Goal: Check status: Check status

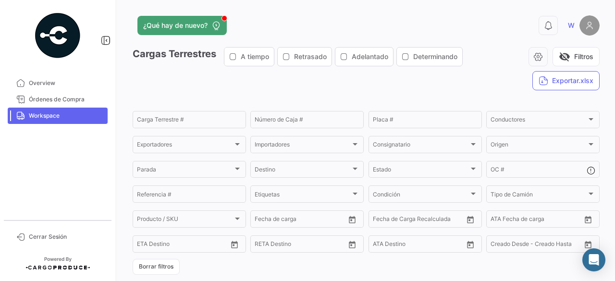
scroll to position [268, 0]
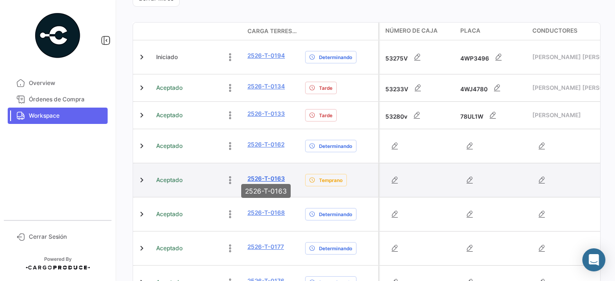
click at [275, 174] on link "2526-T-0163" at bounding box center [265, 178] width 37 height 9
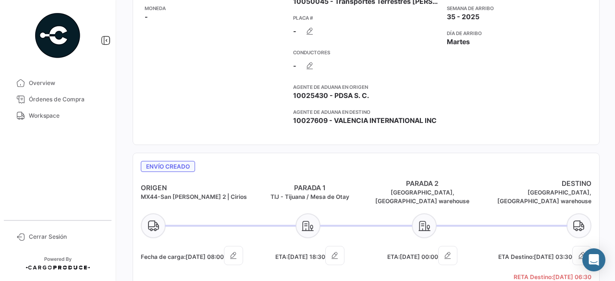
scroll to position [288, 0]
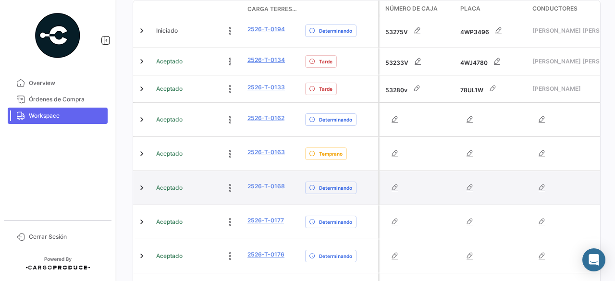
scroll to position [336, 0]
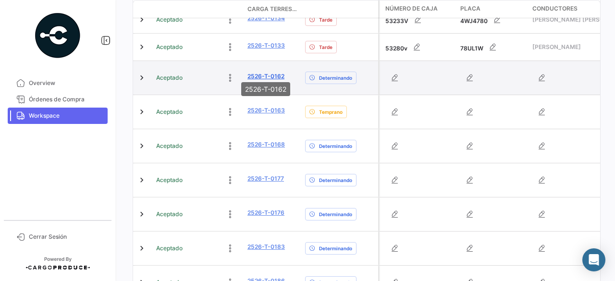
click at [254, 72] on link "2526-T-0162" at bounding box center [265, 76] width 37 height 9
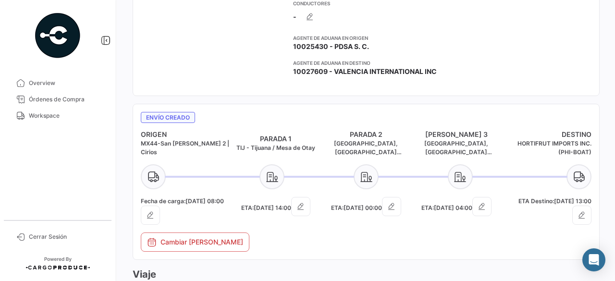
scroll to position [336, 0]
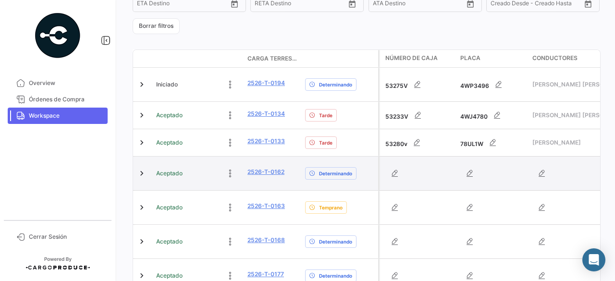
scroll to position [240, 0]
